Goal: Navigation & Orientation: Find specific page/section

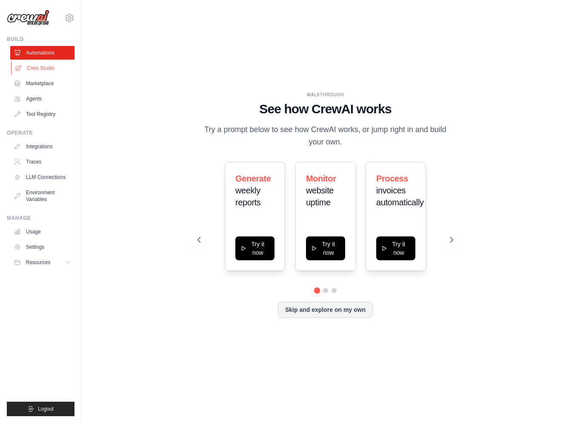
click at [49, 71] on link "Crew Studio" at bounding box center [43, 68] width 64 height 14
